Goal: Task Accomplishment & Management: Manage account settings

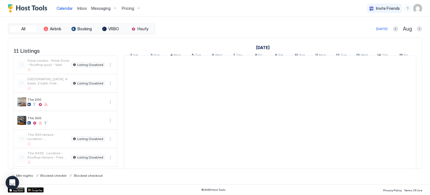
scroll to position [0, 311]
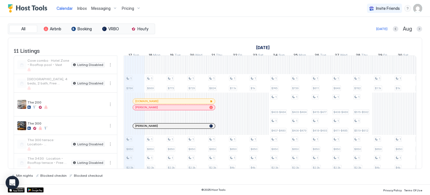
click at [419, 11] on img "User profile" at bounding box center [417, 8] width 9 height 9
click at [390, 28] on div "Settings" at bounding box center [386, 32] width 71 height 10
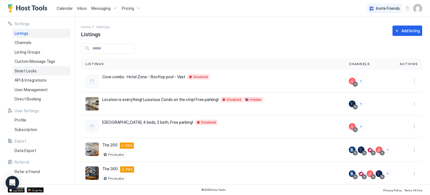
click at [25, 72] on span "Smart Locks" at bounding box center [26, 70] width 22 height 5
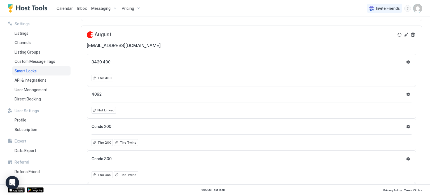
scroll to position [157, 0]
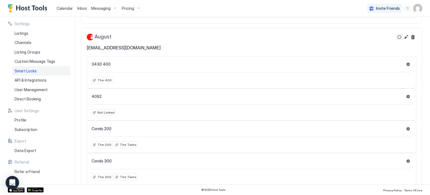
click at [396, 36] on button "Refresh" at bounding box center [399, 37] width 7 height 7
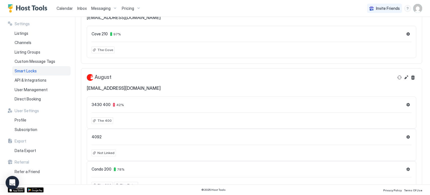
scroll to position [118, 0]
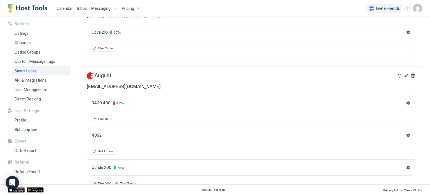
drag, startPoint x: 0, startPoint y: 0, endPoint x: 148, endPoint y: 77, distance: 166.7
click at [148, 77] on div "August onlinevia@gmail.com" at bounding box center [240, 80] width 307 height 17
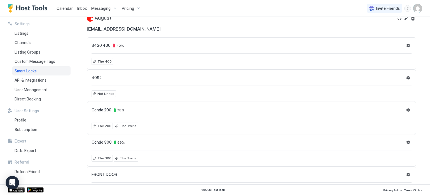
scroll to position [176, 0]
